Goal: Task Accomplishment & Management: Complete application form

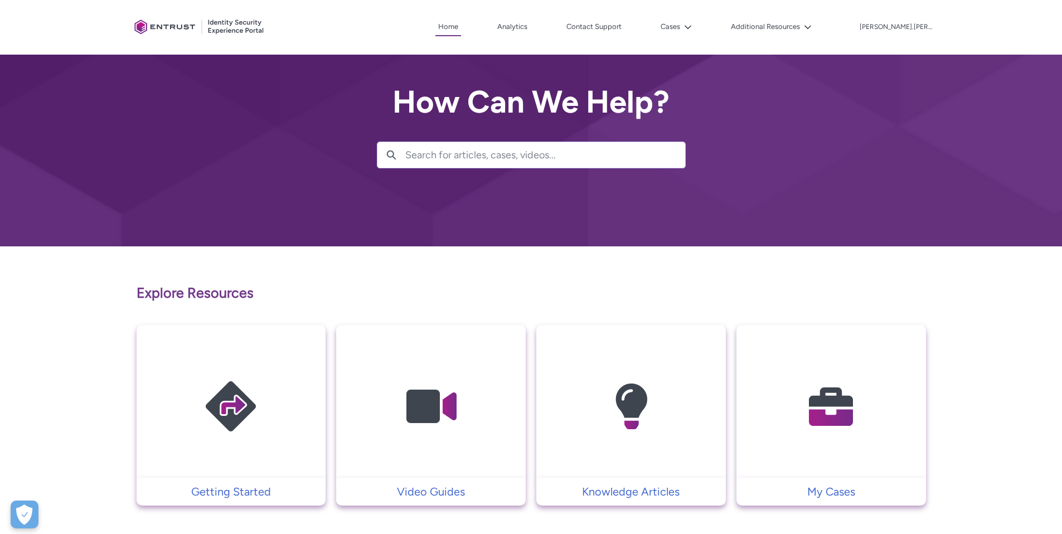
click at [478, 158] on input "Search for articles, cases, videos..." at bounding box center [545, 155] width 280 height 26
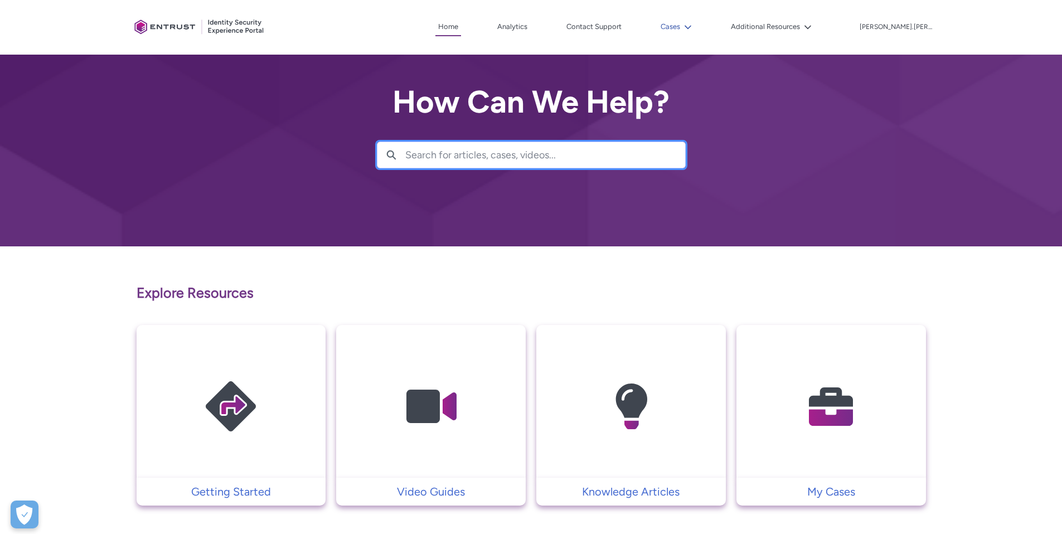
click at [695, 25] on button "Cases" at bounding box center [676, 26] width 37 height 17
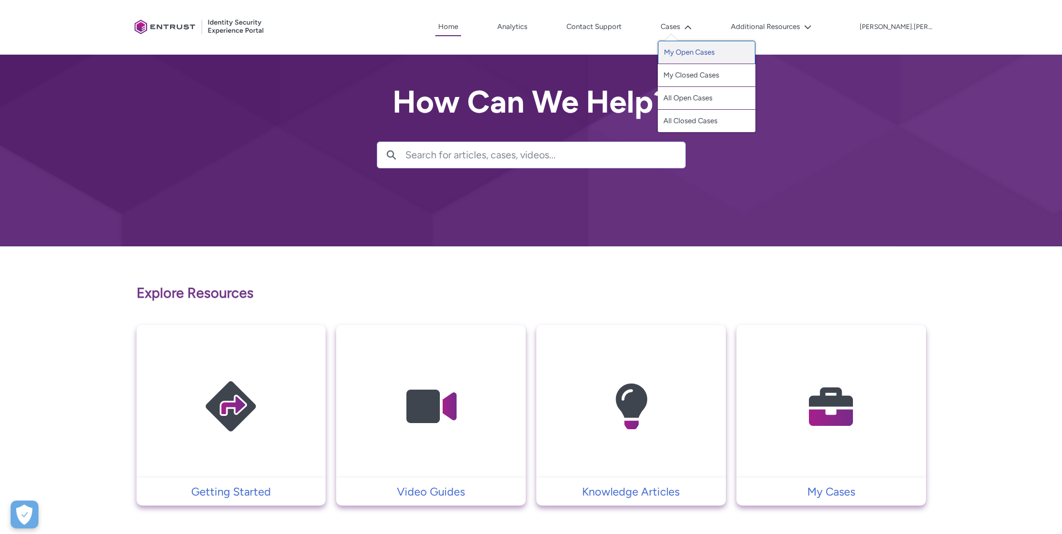
click at [726, 49] on link "My Open Cases" at bounding box center [707, 52] width 98 height 23
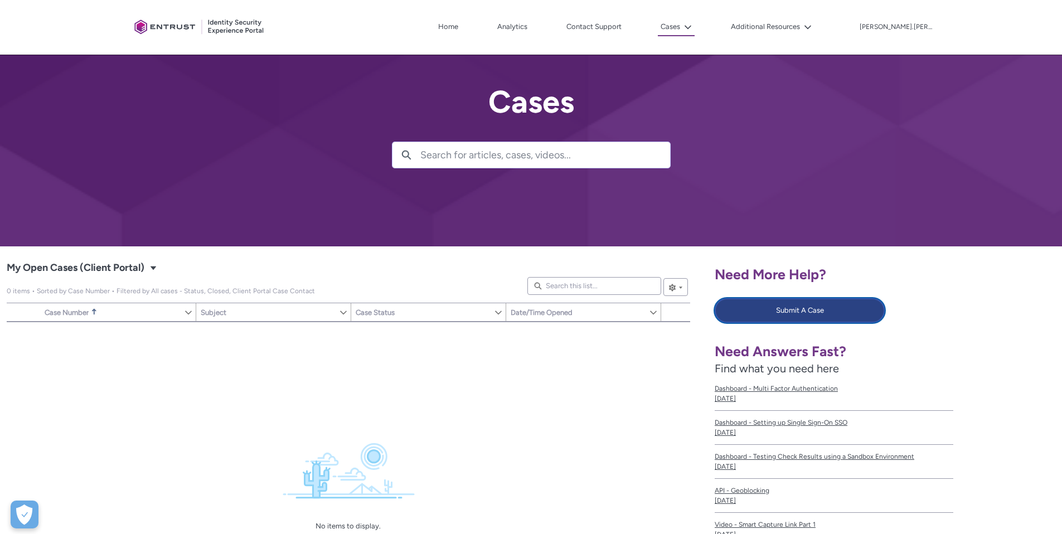
click at [813, 309] on button "Submit A Case" at bounding box center [800, 310] width 170 height 25
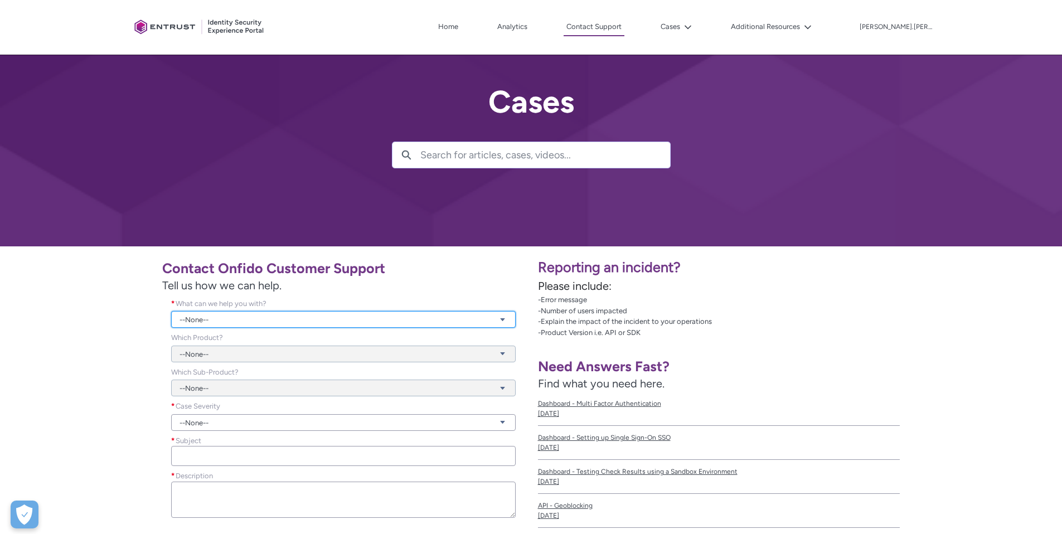
click at [295, 317] on link "--None--" at bounding box center [343, 319] width 345 height 17
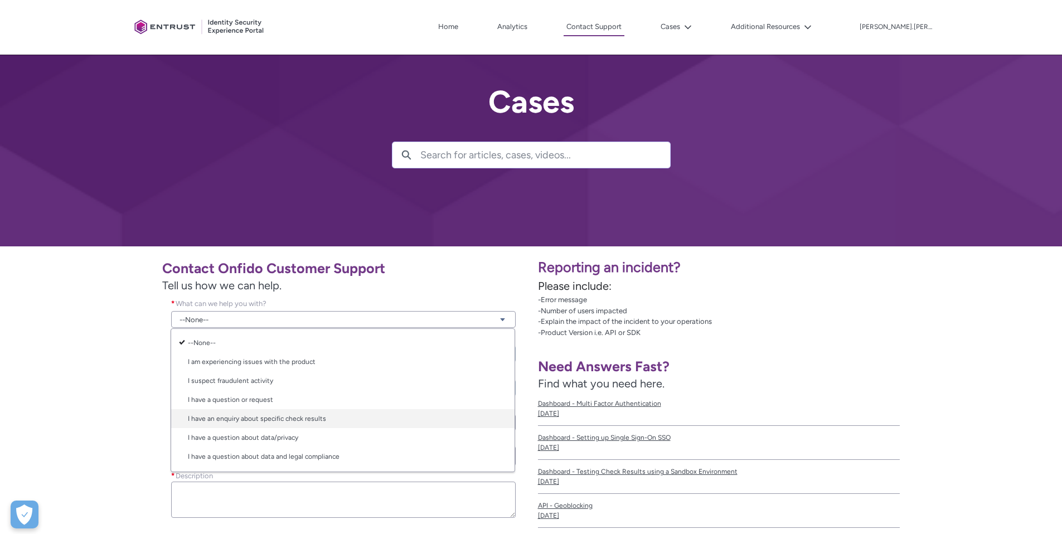
click at [338, 420] on link "I have an enquiry about specific check results" at bounding box center [342, 418] width 343 height 19
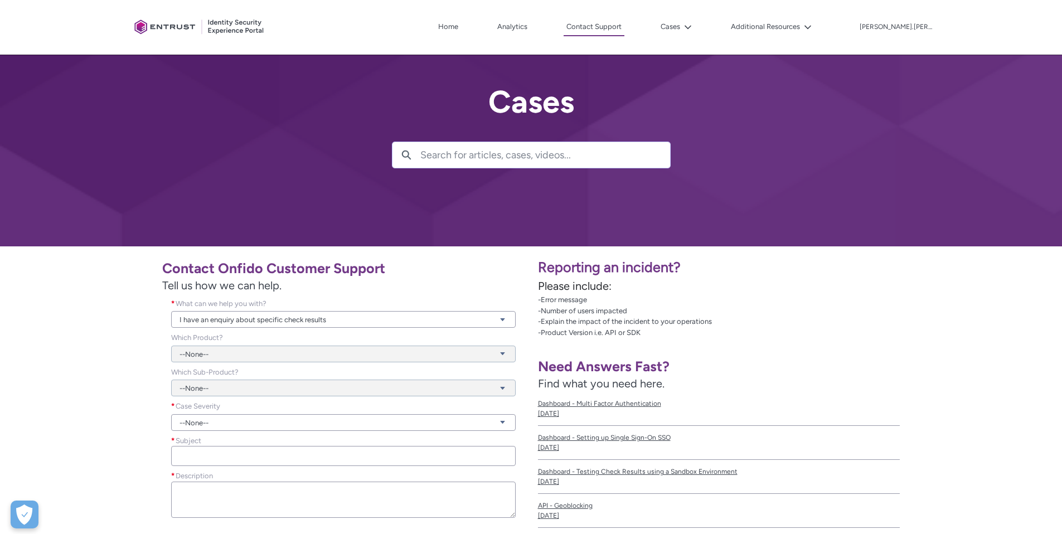
click at [220, 432] on div "Case Severity * --None--" at bounding box center [343, 418] width 362 height 35
click at [222, 425] on link "--None--" at bounding box center [343, 422] width 345 height 17
click at [220, 490] on link "Urgent" at bounding box center [342, 484] width 343 height 19
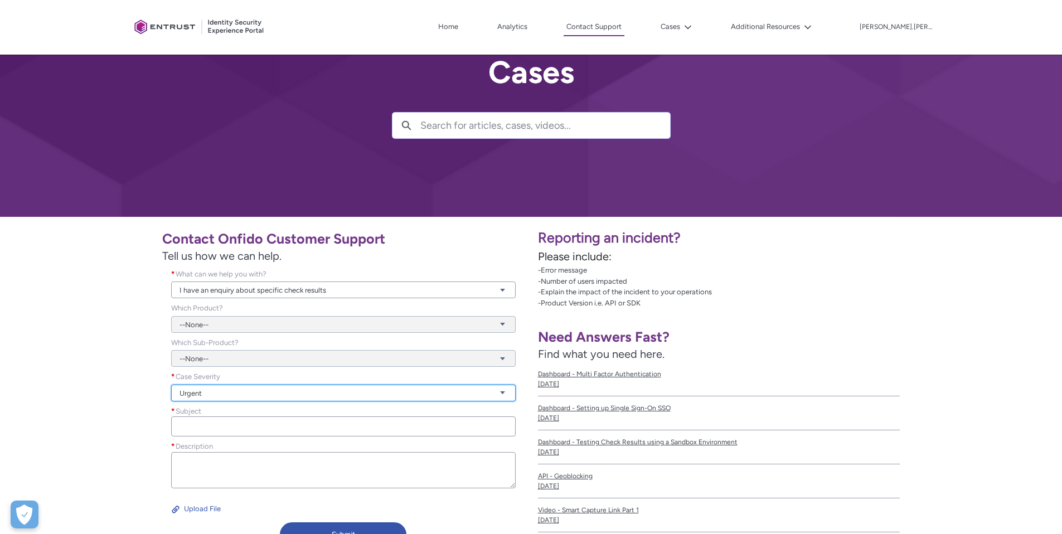
scroll to position [30, 0]
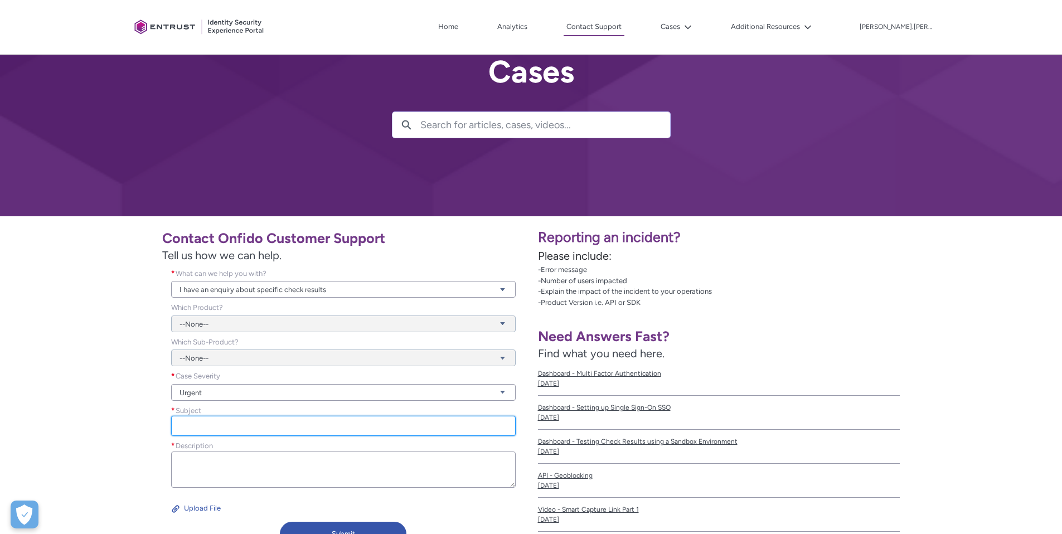
click at [190, 425] on input "Subject *" at bounding box center [343, 426] width 345 height 20
paste input "b2950948-003a-4c20-964c-466f2dacacda"
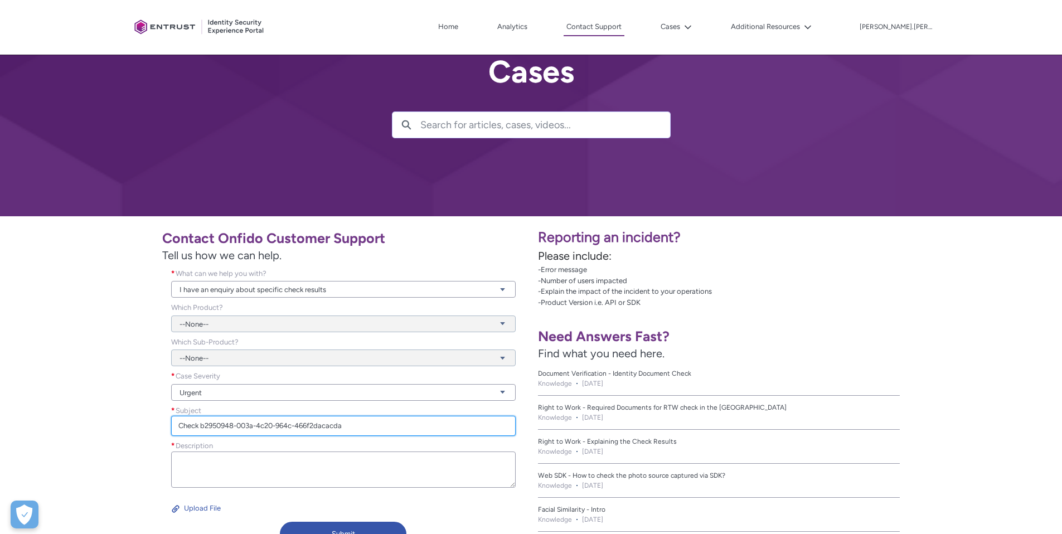
click at [202, 428] on input "Check b2950948-003a-4c20-964c-466f2dacacda" at bounding box center [343, 426] width 345 height 20
type input "Check ID submission b2950948-003a-4c20-964c-466f2dacacda"
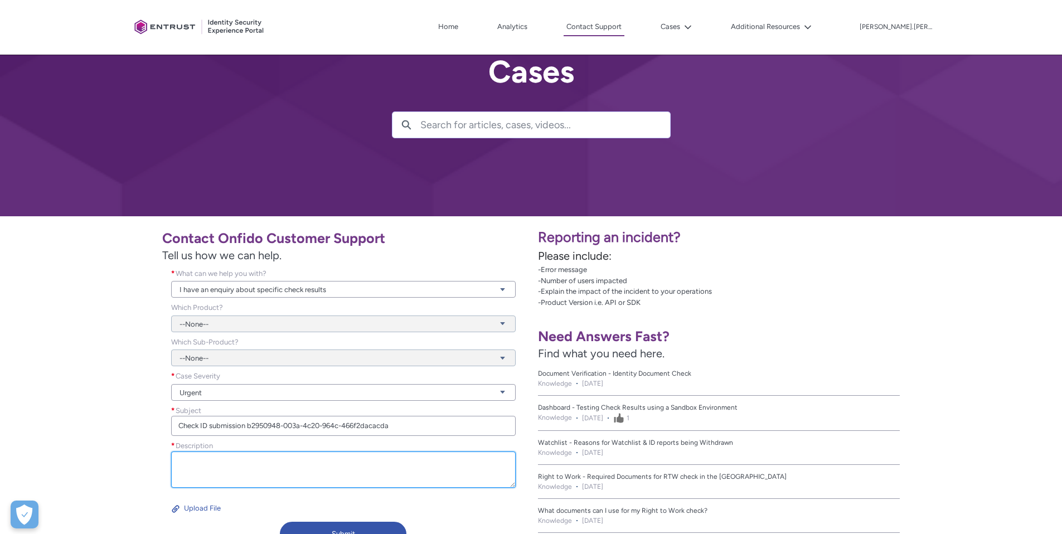
click at [254, 472] on textarea "Description *" at bounding box center [343, 470] width 345 height 36
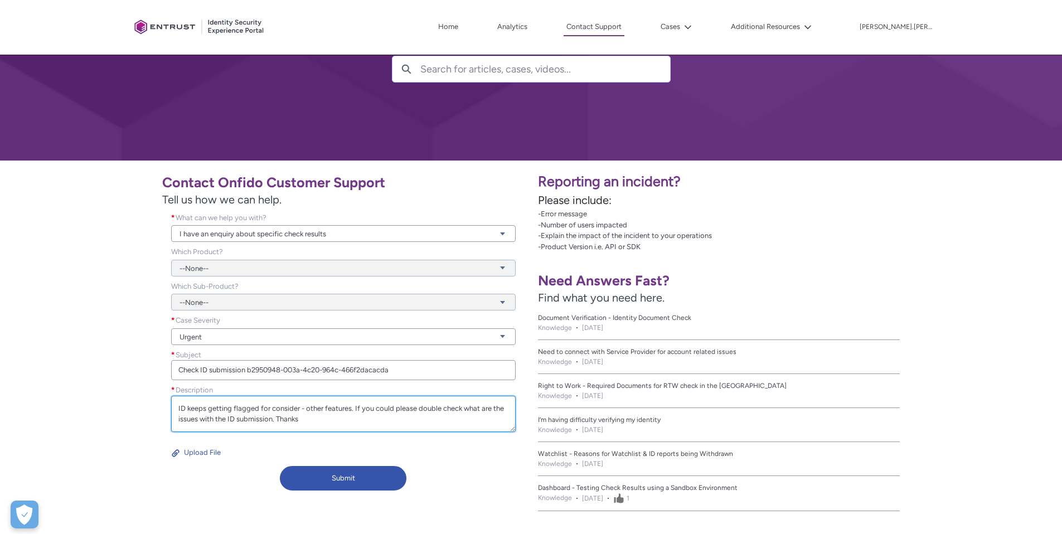
scroll to position [101, 0]
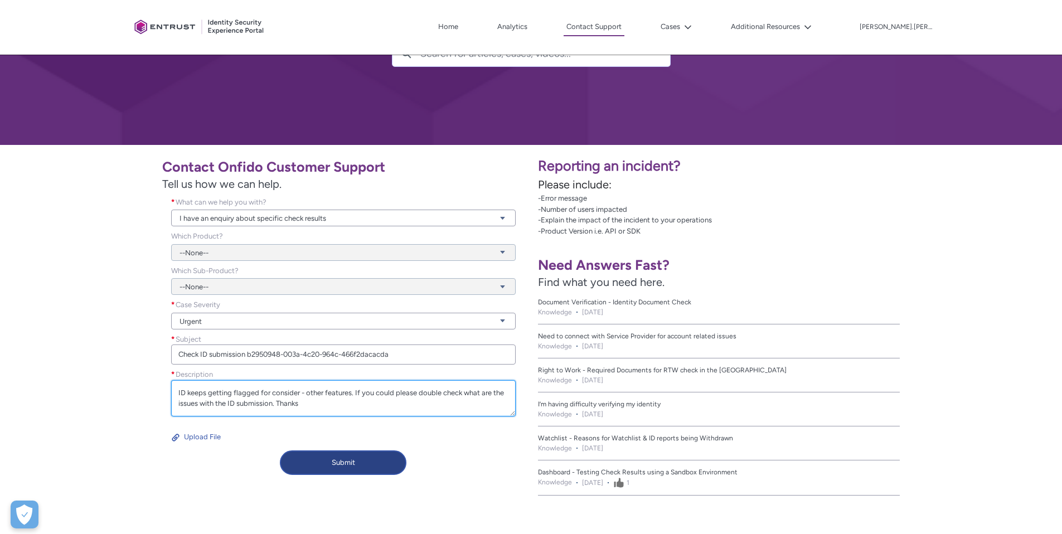
type textarea "ID keeps getting flagged for consider - other features. If you could please dou…"
click at [386, 460] on button "Submit" at bounding box center [343, 463] width 127 height 25
